Goal: Complete application form: Complete application form

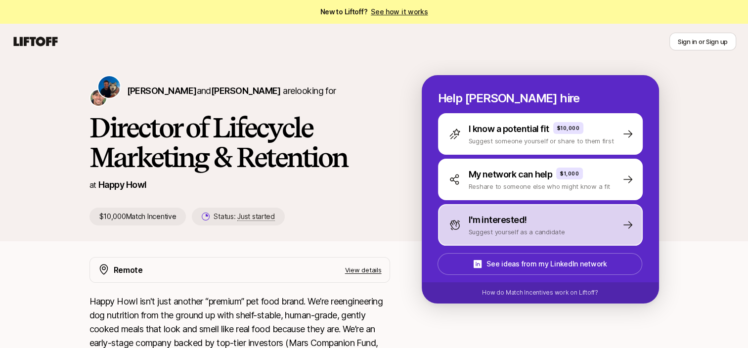
click at [508, 222] on p "I'm interested!" at bounding box center [498, 220] width 58 height 14
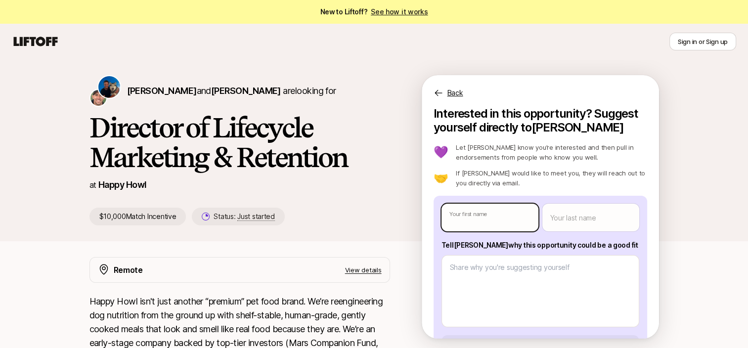
type textarea "x"
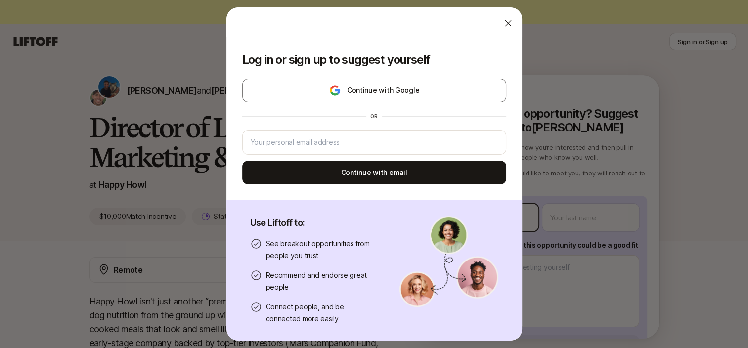
click at [508, 219] on body "New to Liftoff? See how it works Sign in or Sign up Sign in or Sign up [PERSON_…" at bounding box center [374, 174] width 748 height 348
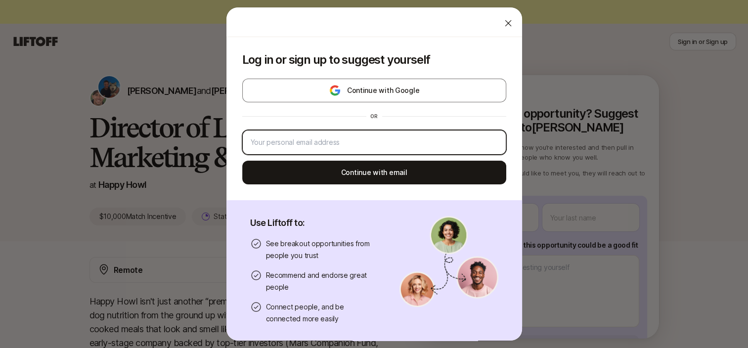
type input "[EMAIL_ADDRESS][DOMAIN_NAME]"
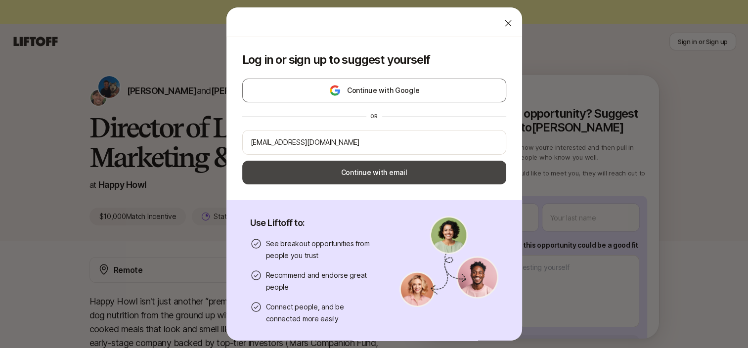
click at [432, 175] on button "Continue with email" at bounding box center [374, 173] width 264 height 24
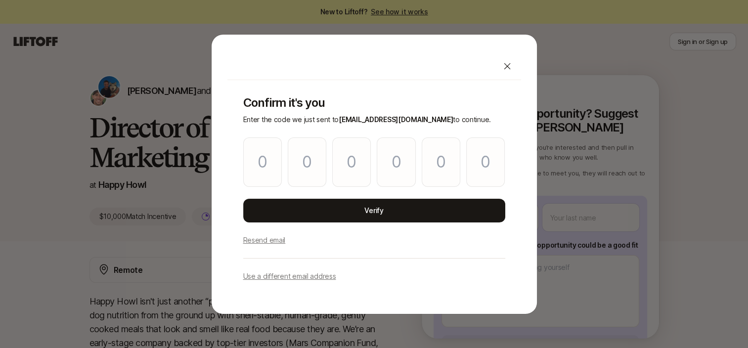
type input "4"
type input "5"
type input "8"
type input "7"
type input "2"
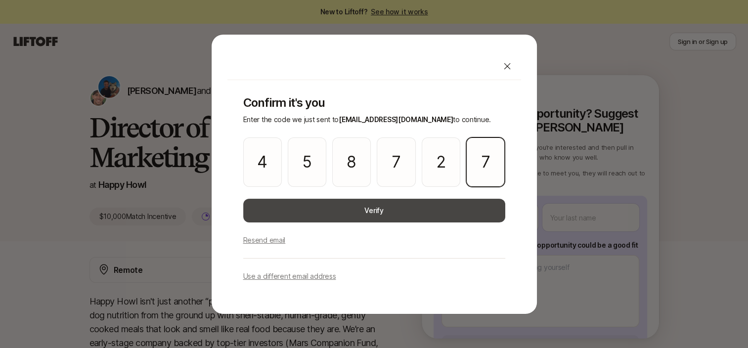
type input "7"
click at [383, 205] on button "Verify" at bounding box center [374, 211] width 262 height 24
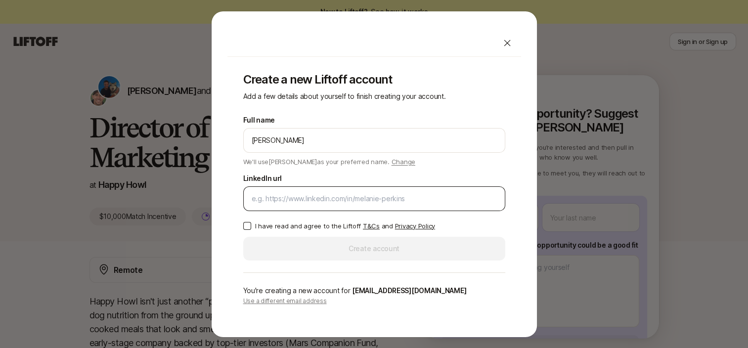
type input "[PERSON_NAME]"
click at [312, 199] on input "LinkedIn url" at bounding box center [374, 199] width 245 height 12
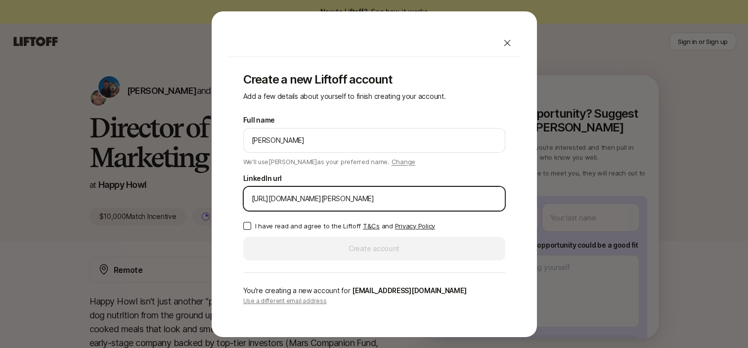
click at [341, 198] on input "[URL][DOMAIN_NAME][PERSON_NAME]" at bounding box center [374, 199] width 245 height 12
click at [340, 198] on input "[URL][DOMAIN_NAME][PERSON_NAME]" at bounding box center [374, 199] width 245 height 12
type input "[URL][DOMAIN_NAME][PERSON_NAME]"
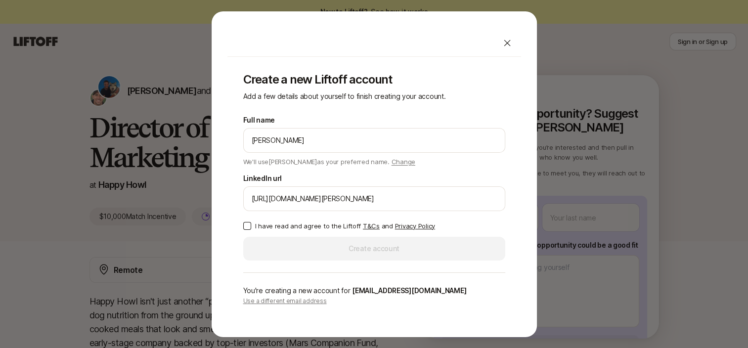
click at [248, 226] on button "I have read and agree to the Liftoff T&Cs and Privacy Policy" at bounding box center [247, 226] width 8 height 8
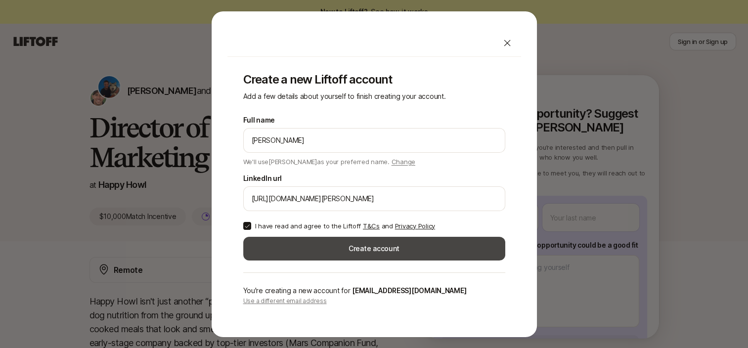
click at [276, 239] on button "Create account" at bounding box center [374, 249] width 262 height 24
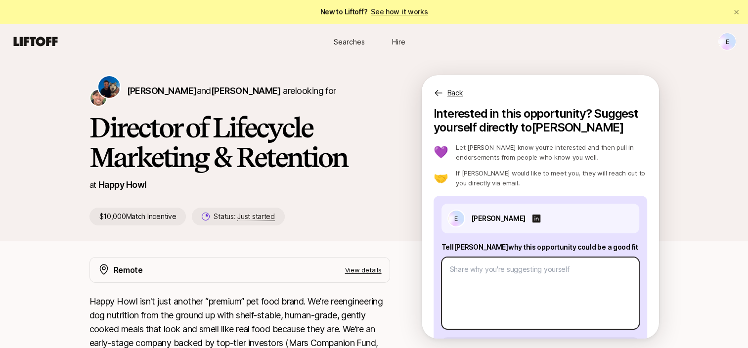
click at [500, 276] on textarea at bounding box center [541, 293] width 198 height 72
paste textarea "My extensive experience in venture capital and startups further solidifies my a…"
type textarea "x"
type textarea "My extensive experience in venture capital and startups further solidifies my a…"
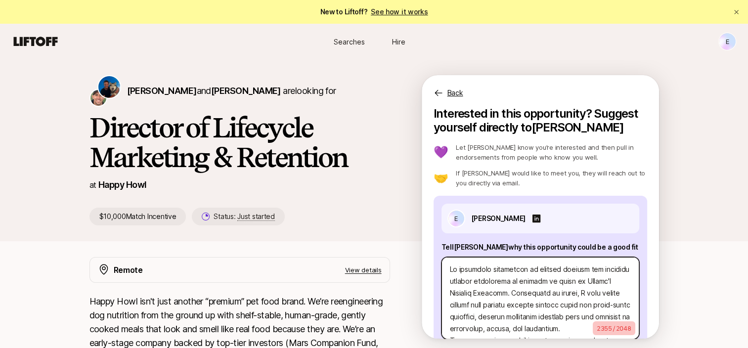
scroll to position [572, 0]
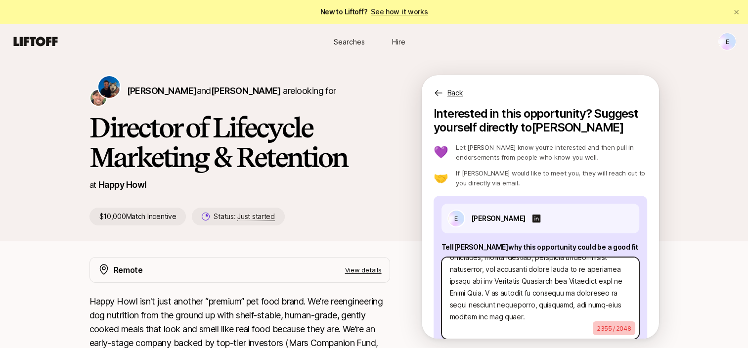
type textarea "x"
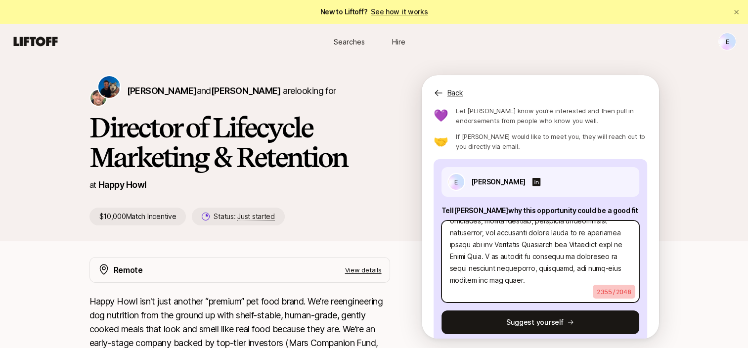
scroll to position [51, 0]
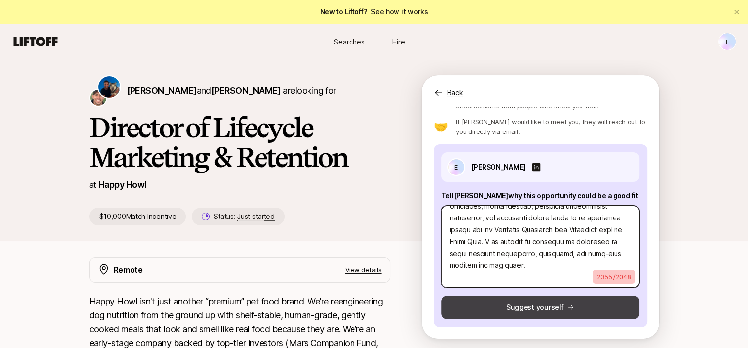
type textarea "My extensive experience in venture capital and startups further solidifies my a…"
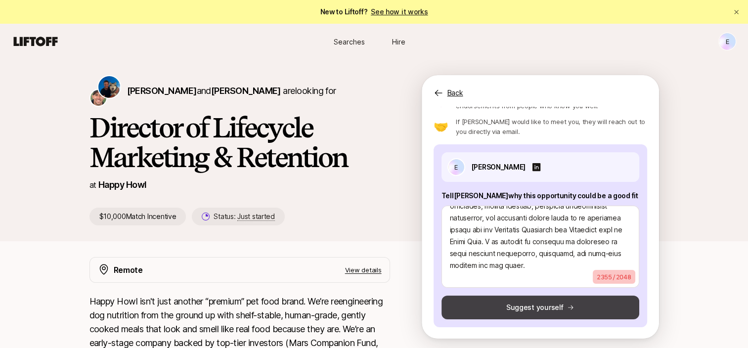
click at [567, 308] on icon at bounding box center [570, 307] width 7 height 7
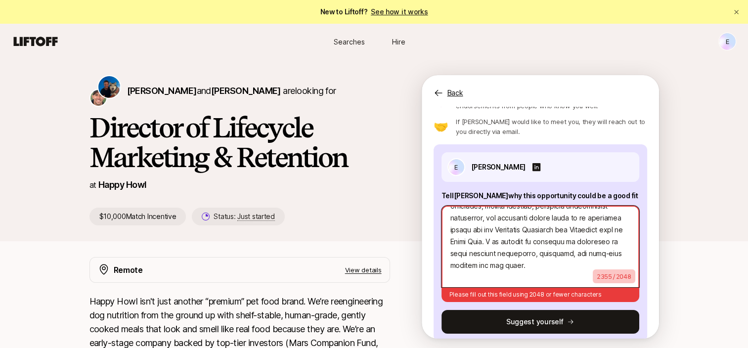
scroll to position [582, 0]
click at [504, 260] on textarea at bounding box center [541, 247] width 198 height 82
type textarea "x"
type textarea "My extensive experience in venture capital and startups further solidifies my a…"
type textarea "x"
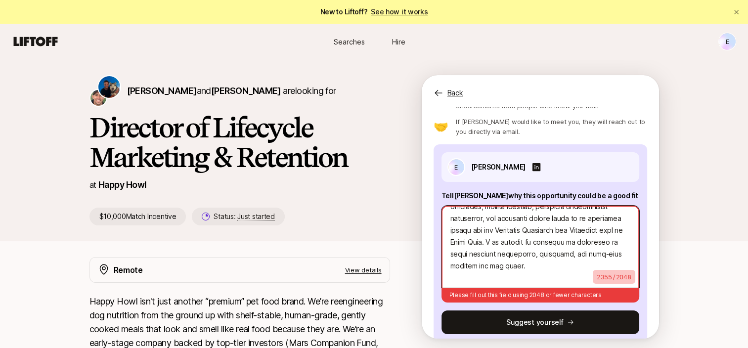
type textarea "My extensive experience in venture capital and startups further solidifies my a…"
type textarea "x"
type textarea "My extensive experience in venture capital and startups further solidifies my a…"
type textarea "x"
type textarea "My extensive experience in venture capital and startups further solidifies my a…"
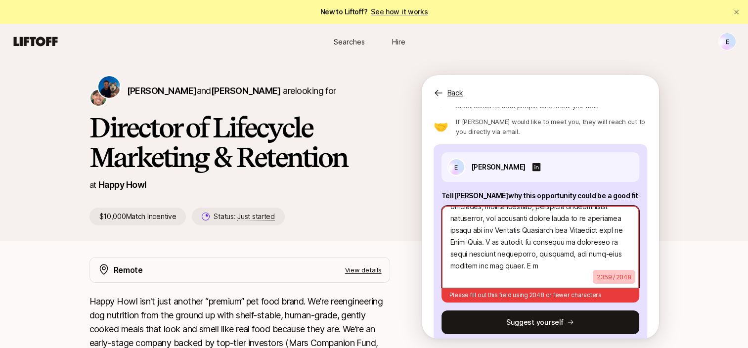
type textarea "x"
type textarea "My extensive experience in venture capital and startups further solidifies my a…"
type textarea "x"
type textarea "My extensive experience in venture capital and startups further solidifies my a…"
type textarea "x"
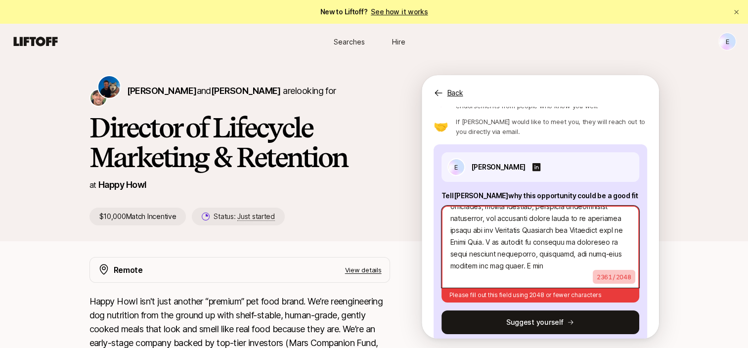
type textarea "My extensive experience in venture capital and startups further solidifies my a…"
type textarea "x"
type textarea "My extensive experience in venture capital and startups further solidifies my a…"
type textarea "x"
type textarea "My extensive experience in venture capital and startups further solidifies my a…"
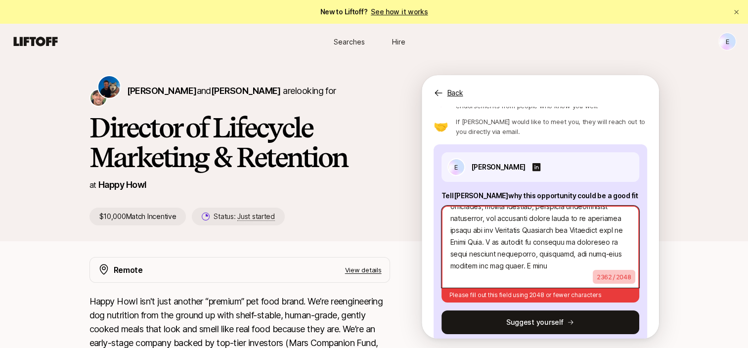
type textarea "x"
type textarea "My extensive experience in venture capital and startups further solidifies my a…"
type textarea "x"
type textarea "My extensive experience in venture capital and startups further solidifies my a…"
type textarea "x"
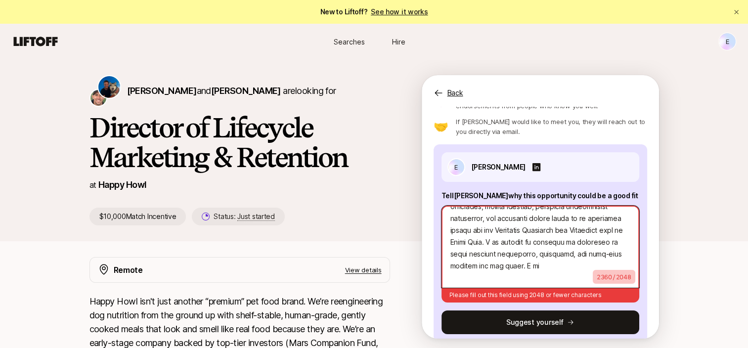
type textarea "My extensive experience in venture capital and startups further solidifies my a…"
type textarea "x"
type textarea "My extensive experience in venture capital and startups further solidifies my a…"
type textarea "x"
type textarea "My extensive experience in venture capital and startups further solidifies my a…"
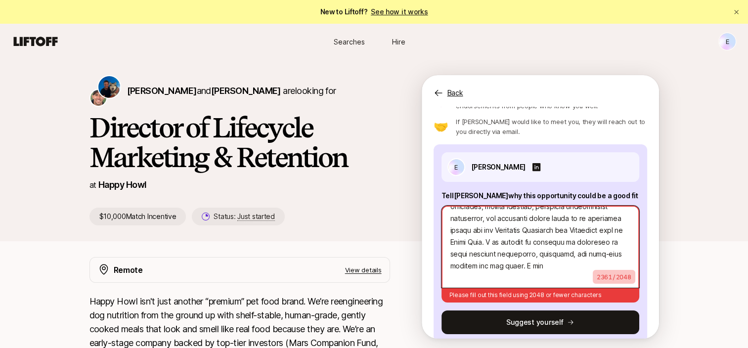
type textarea "x"
type textarea "My extensive experience in venture capital and startups further solidifies my a…"
type textarea "x"
type textarea "My extensive experience in venture capital and startups further solidifies my a…"
type textarea "x"
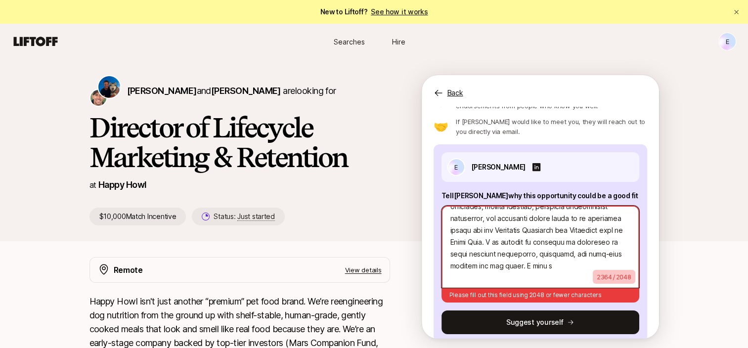
type textarea "My extensive experience in venture capital and startups further solidifies my a…"
type textarea "x"
type textarea "My extensive experience in venture capital and startups further solidifies my a…"
type textarea "x"
type textarea "My extensive experience in venture capital and startups further solidifies my a…"
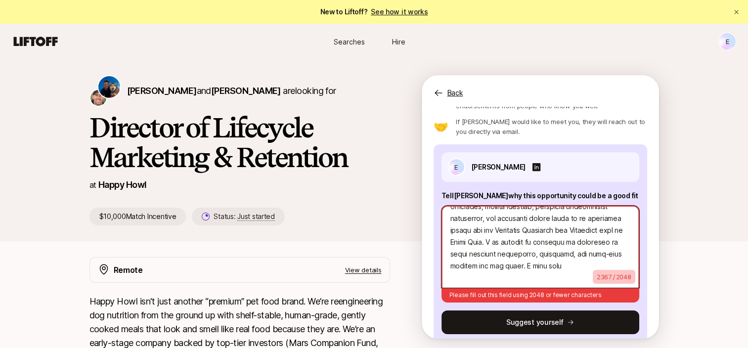
type textarea "x"
type textarea "My extensive experience in venture capital and startups further solidifies my a…"
type textarea "x"
type textarea "My extensive experience in venture capital and startups further solidifies my a…"
type textarea "x"
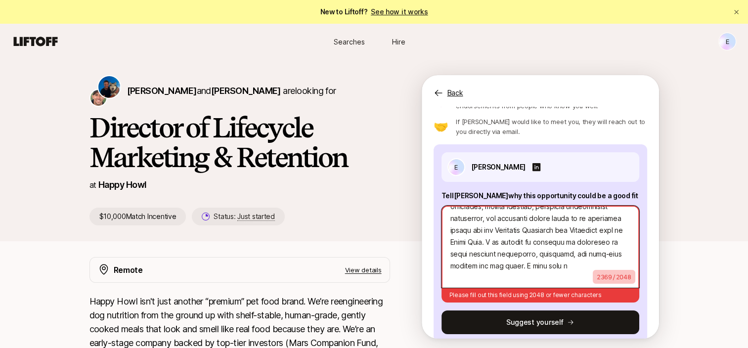
type textarea "My extensive experience in venture capital and startups further solidifies my a…"
type textarea "x"
type textarea "My extensive experience in venture capital and startups further solidifies my a…"
type textarea "x"
type textarea "My extensive experience in venture capital and startups further solidifies my a…"
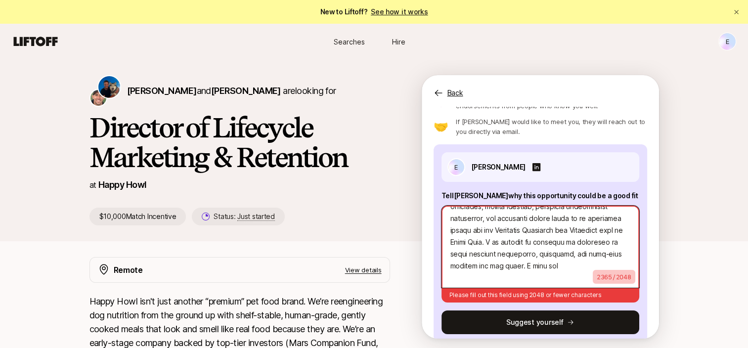
type textarea "x"
type textarea "My extensive experience in venture capital and startups further solidifies my a…"
type textarea "x"
type textarea "My extensive experience in venture capital and startups further solidifies my a…"
type textarea "x"
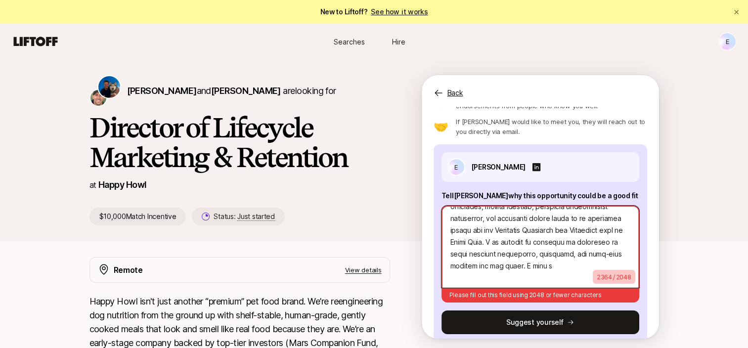
type textarea "My extensive experience in venture capital and startups further solidifies my a…"
type textarea "x"
type textarea "My extensive experience in venture capital and startups further solidifies my a…"
type textarea "x"
type textarea "My extensive experience in venture capital and startups further solidifies my a…"
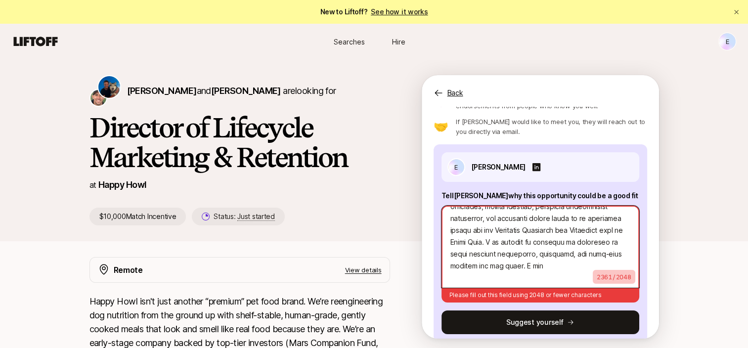
type textarea "x"
type textarea "My extensive experience in venture capital and startups further solidifies my a…"
type textarea "x"
type textarea "My extensive experience in venture capital and startups further solidifies my a…"
type textarea "x"
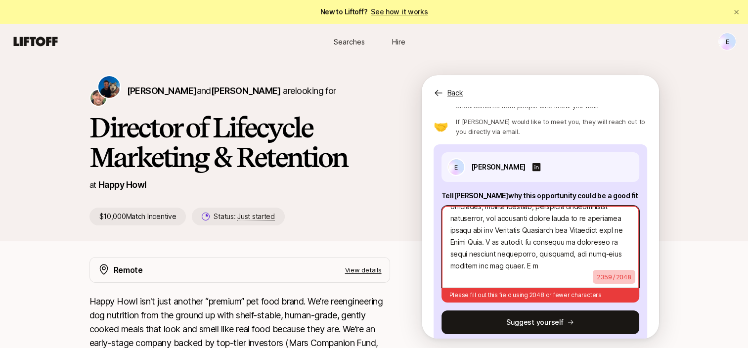
type textarea "My extensive experience in venture capital and startups further solidifies my a…"
type textarea "x"
type textarea "My extensive experience in venture capital and startups further solidifies my a…"
type textarea "x"
type textarea "My extensive experience in venture capital and startups further solidifies my a…"
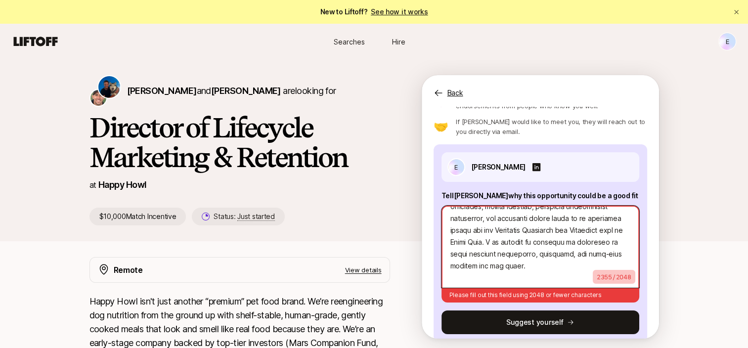
drag, startPoint x: 449, startPoint y: 262, endPoint x: 534, endPoint y: 298, distance: 92.4
click at [534, 298] on div "2355 / 2048 Please fill out this field using 2048 or fewer characters" at bounding box center [541, 252] width 198 height 101
type textarea "x"
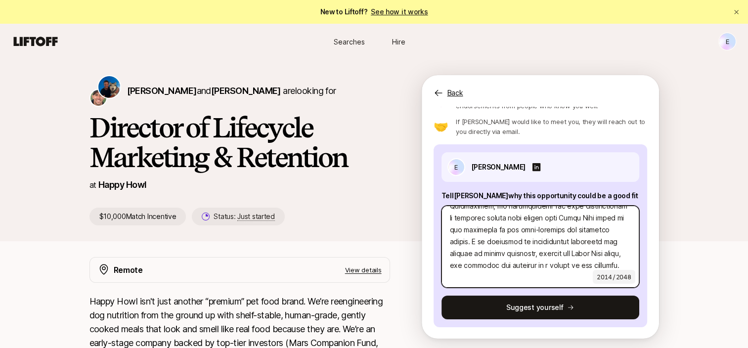
scroll to position [498, 0]
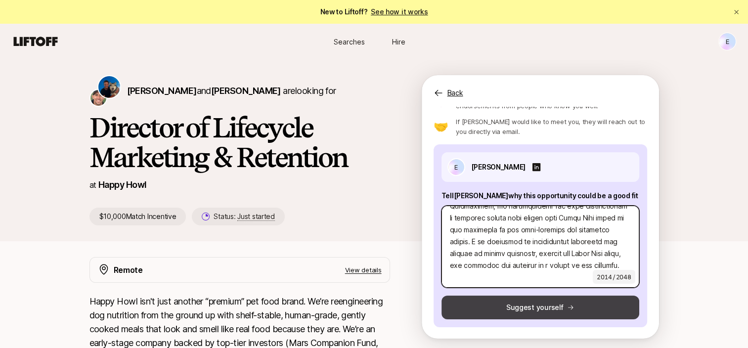
type textarea "My extensive experience in venture capital and startups further solidifies my a…"
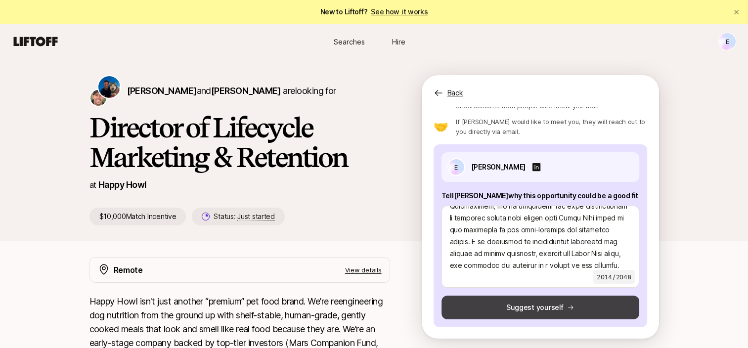
click at [517, 310] on button "Suggest yourself" at bounding box center [541, 308] width 198 height 24
type textarea "x"
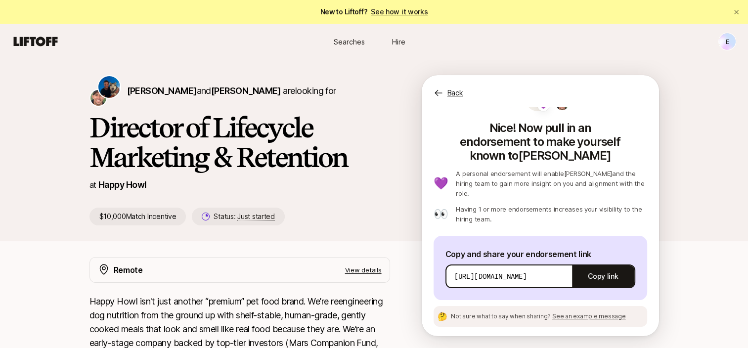
scroll to position [0, 0]
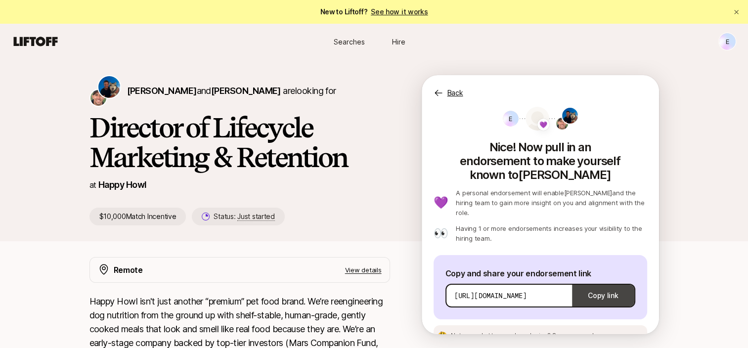
click at [610, 282] on button "Copy link" at bounding box center [603, 296] width 62 height 28
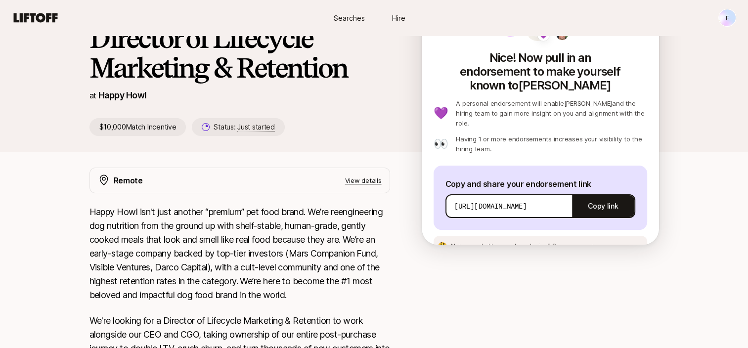
scroll to position [91, 0]
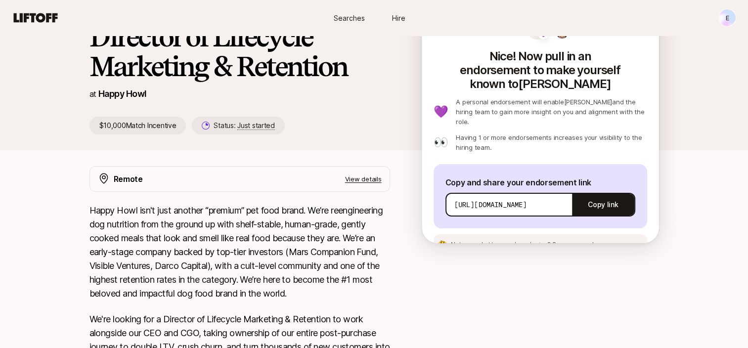
click at [599, 241] on span "See an example message" at bounding box center [589, 244] width 74 height 7
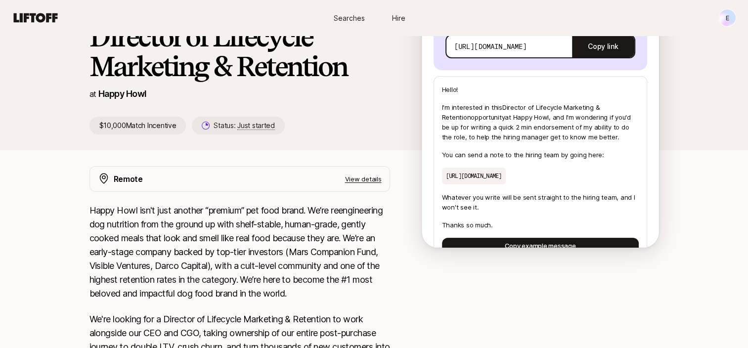
scroll to position [170, 0]
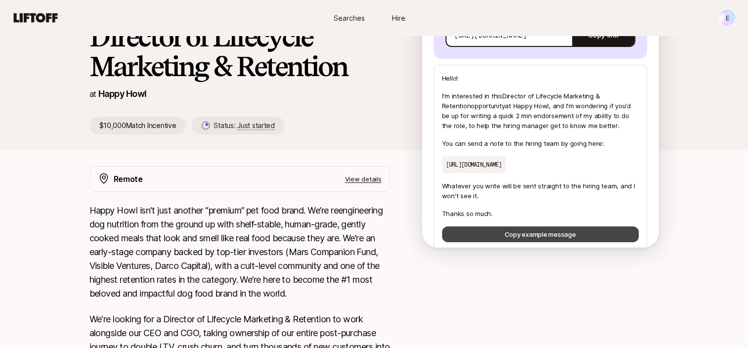
click at [582, 226] on button "Copy example message" at bounding box center [540, 234] width 197 height 16
